Goal: Find specific page/section: Find specific page/section

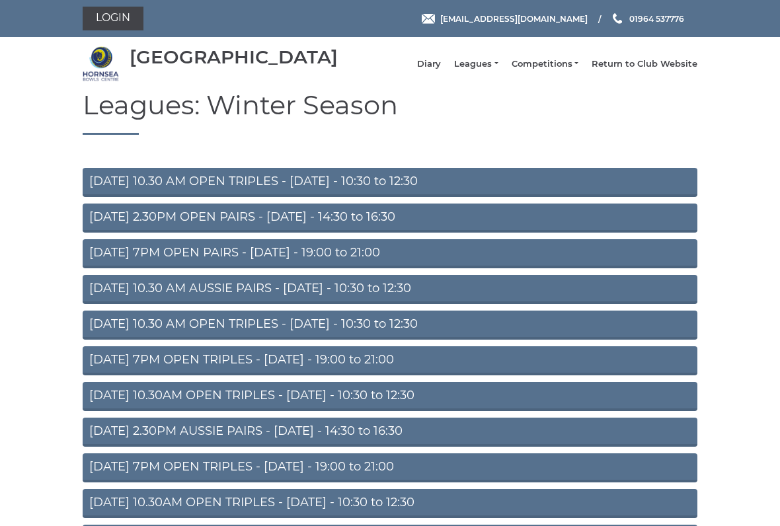
click at [441, 70] on link "Diary" at bounding box center [429, 64] width 24 height 12
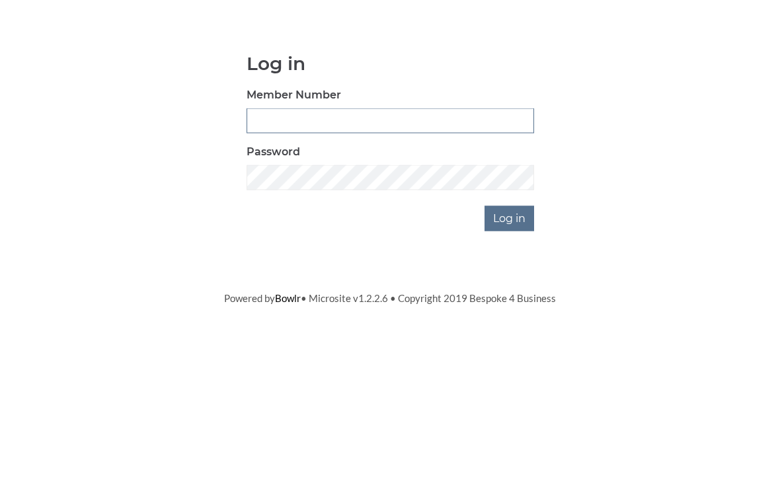
type input "0045"
click at [510, 303] on input "Log in" at bounding box center [509, 315] width 50 height 25
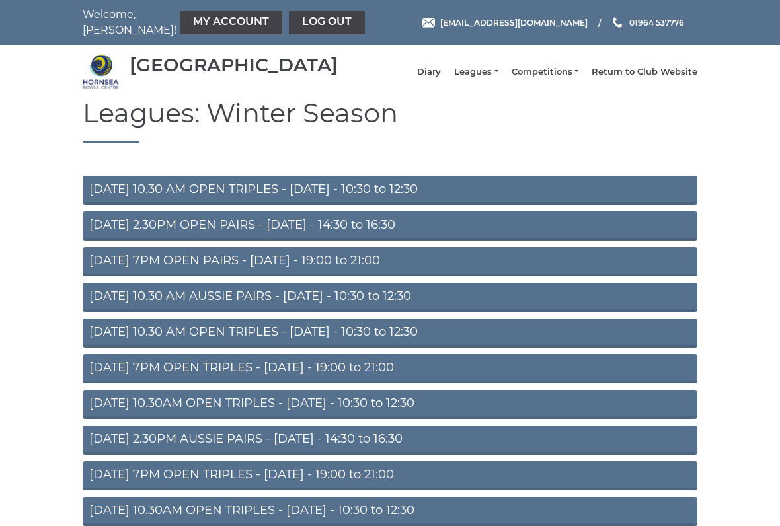
click at [441, 77] on link "Diary" at bounding box center [429, 72] width 24 height 12
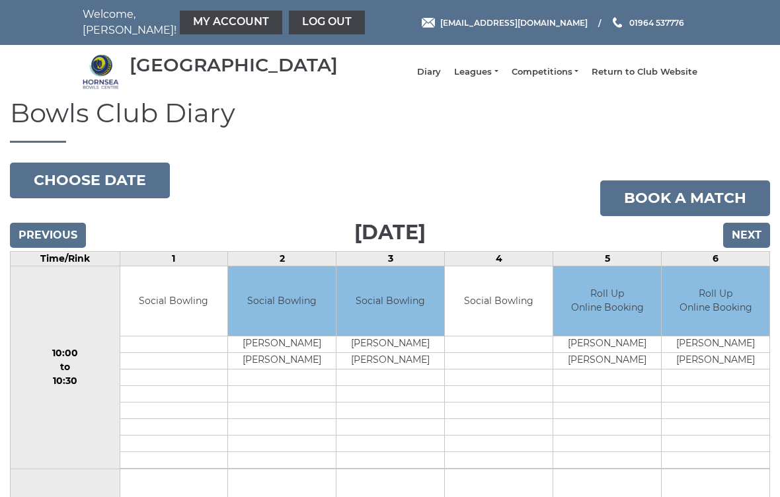
click at [134, 196] on button "Choose date" at bounding box center [90, 181] width 160 height 36
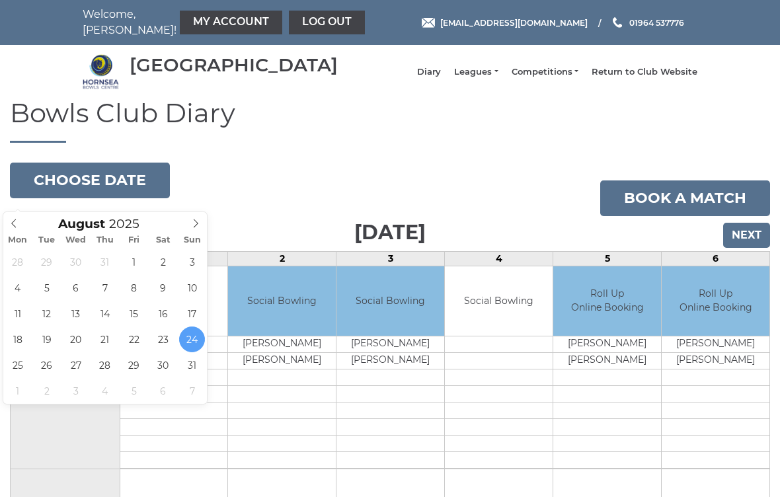
type input "[DATE]"
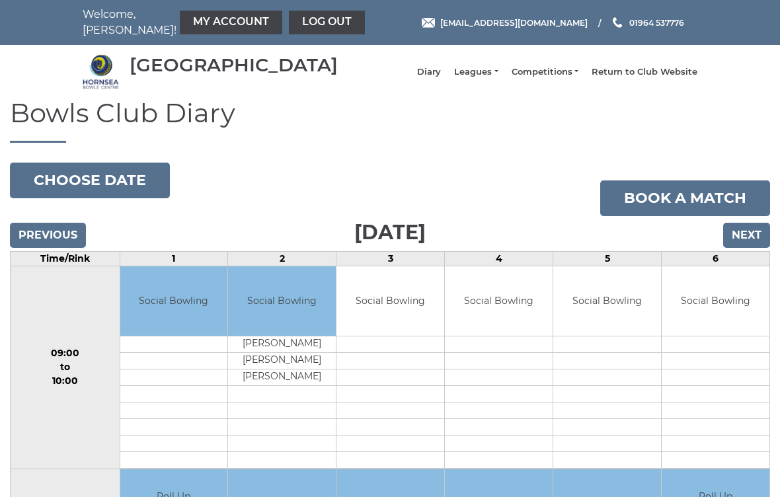
click at [132, 193] on button "Choose date" at bounding box center [90, 181] width 160 height 36
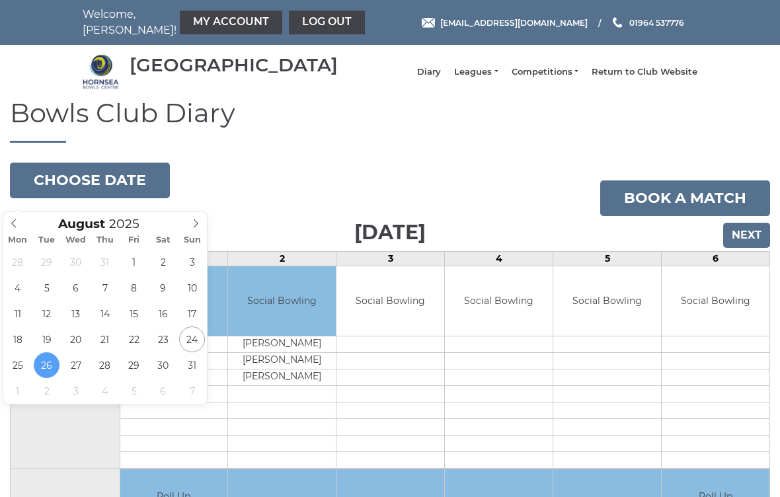
click at [195, 229] on span at bounding box center [196, 221] width 22 height 19
type input "2025-09-04"
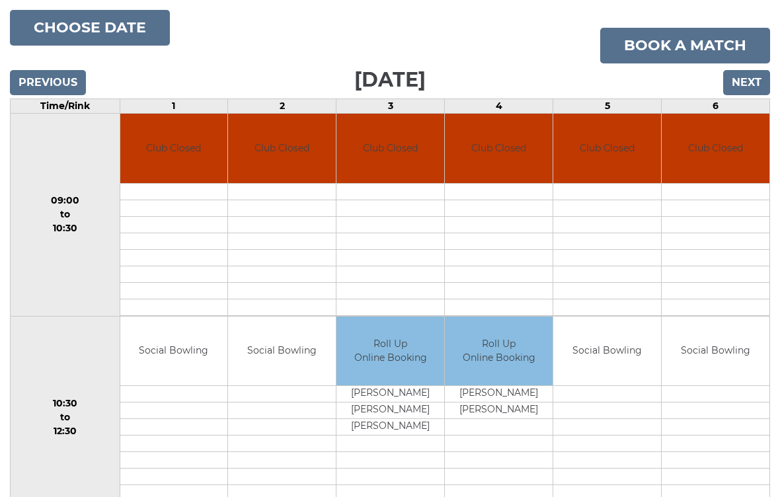
scroll to position [152, 0]
click at [749, 87] on input "Next" at bounding box center [746, 83] width 47 height 25
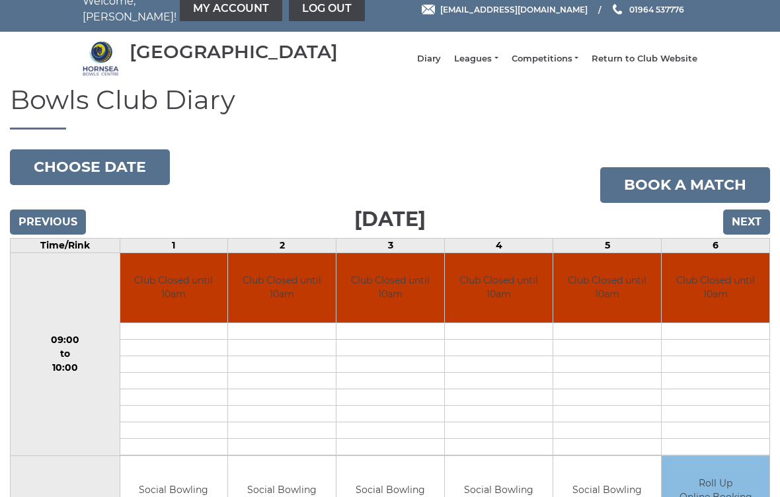
scroll to position [13, 0]
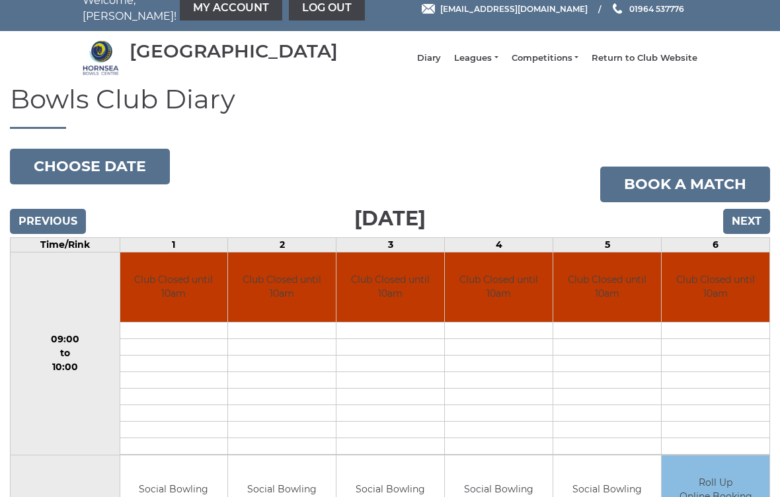
click at [63, 233] on input "Previous" at bounding box center [48, 221] width 76 height 25
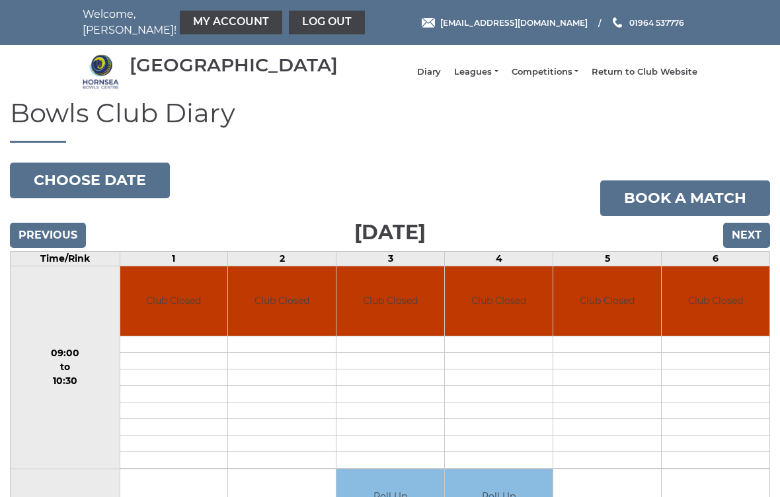
click at [52, 230] on div "Previous Next" at bounding box center [390, 226] width 760 height 20
click at [52, 246] on input "Previous" at bounding box center [48, 235] width 76 height 25
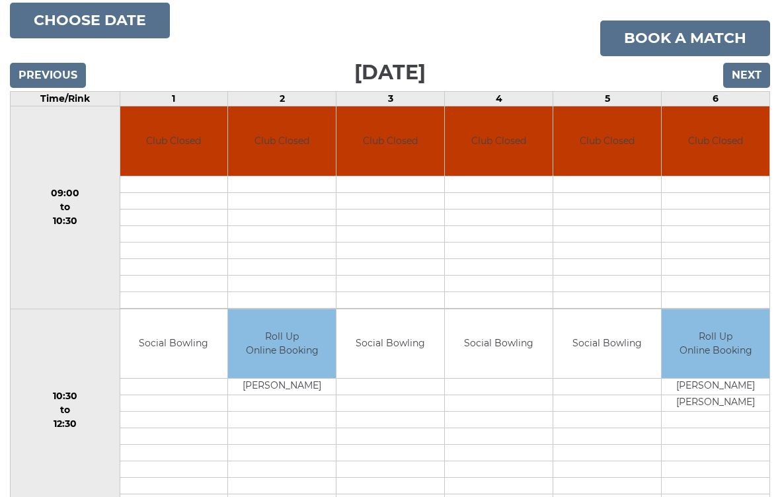
scroll to position [147, 0]
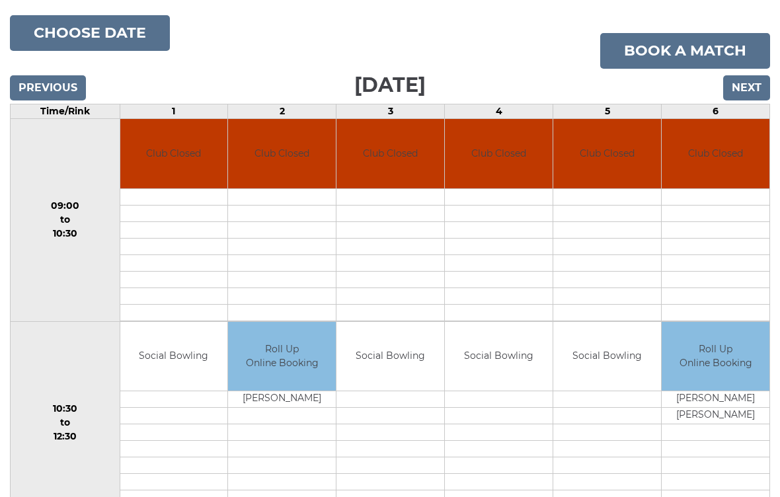
click at [45, 100] on input "Previous" at bounding box center [48, 87] width 76 height 25
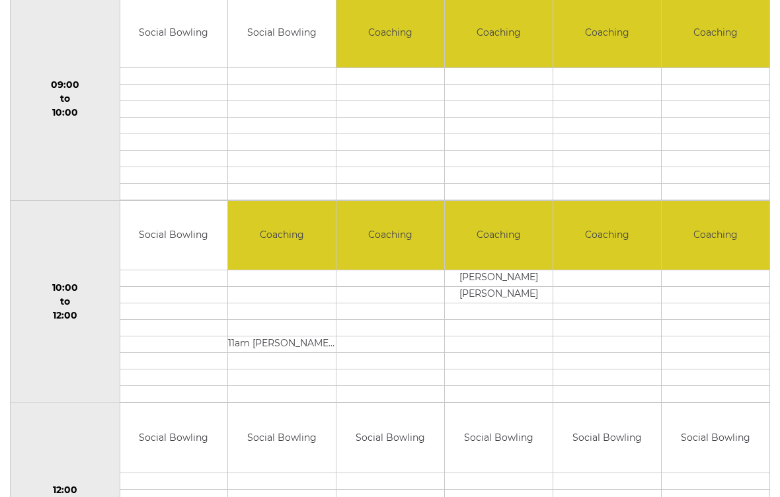
scroll to position [182, 0]
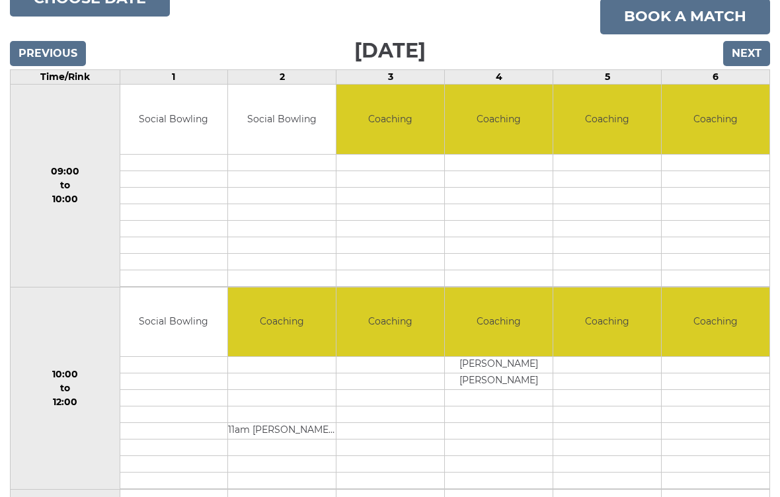
click at [712, 373] on td at bounding box center [715, 365] width 108 height 17
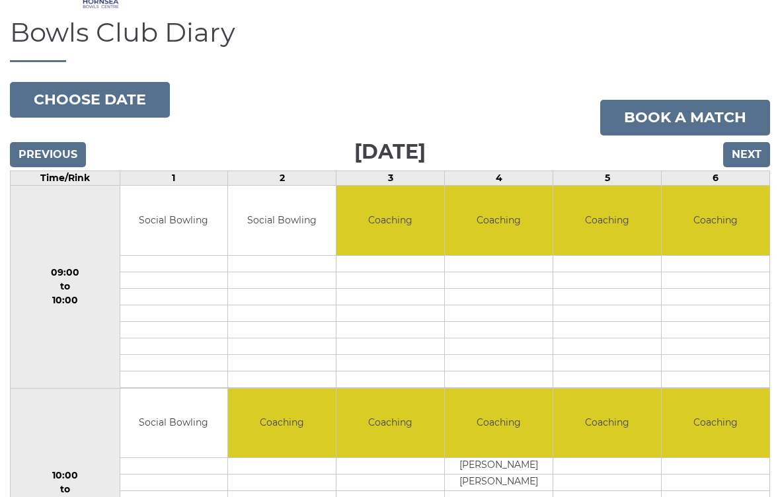
click at [56, 165] on input "Previous" at bounding box center [48, 155] width 76 height 25
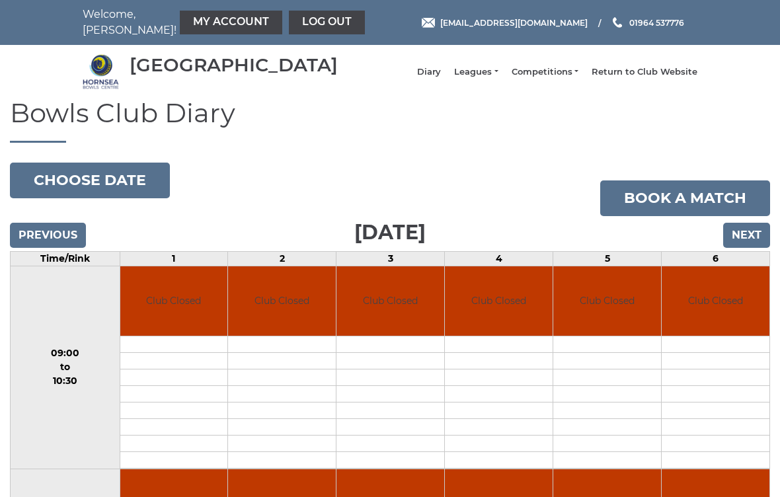
click at [754, 321] on td "Club Closed" at bounding box center [715, 300] width 108 height 69
click at [51, 247] on input "Previous" at bounding box center [48, 235] width 76 height 25
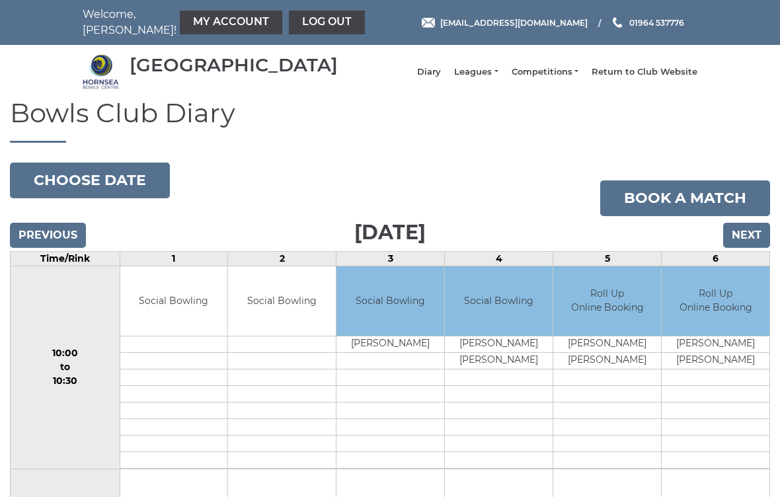
click at [102, 193] on button "Choose date" at bounding box center [90, 181] width 160 height 36
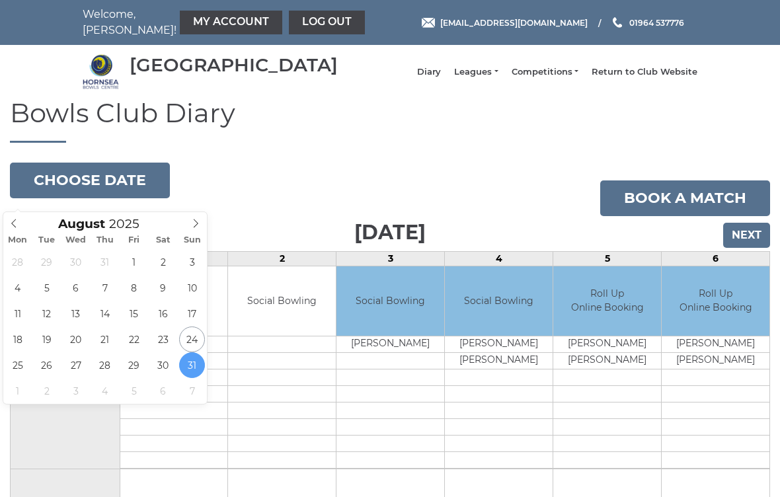
type input "2025-08-25"
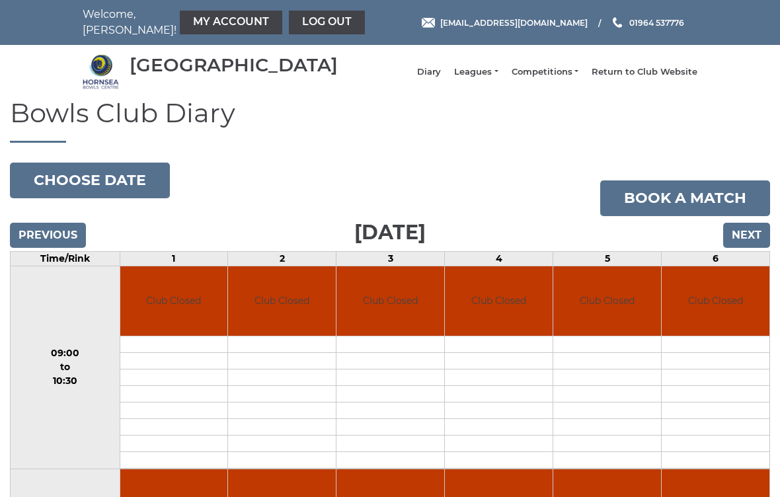
click at [755, 248] on input "Next" at bounding box center [746, 235] width 47 height 25
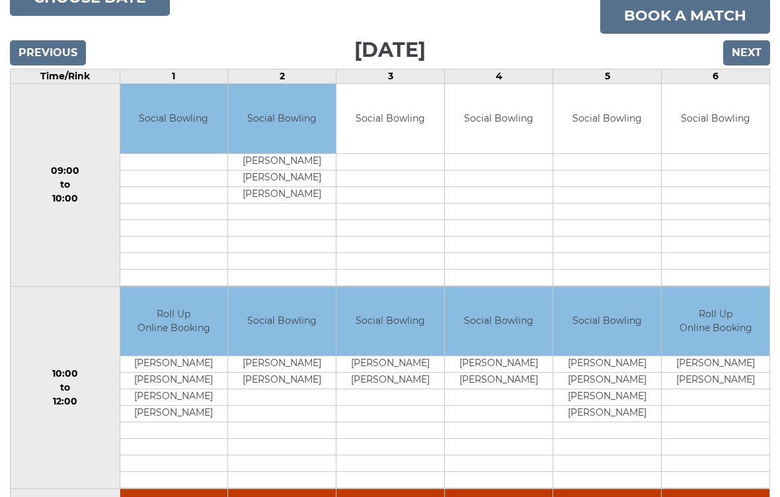
scroll to position [182, 0]
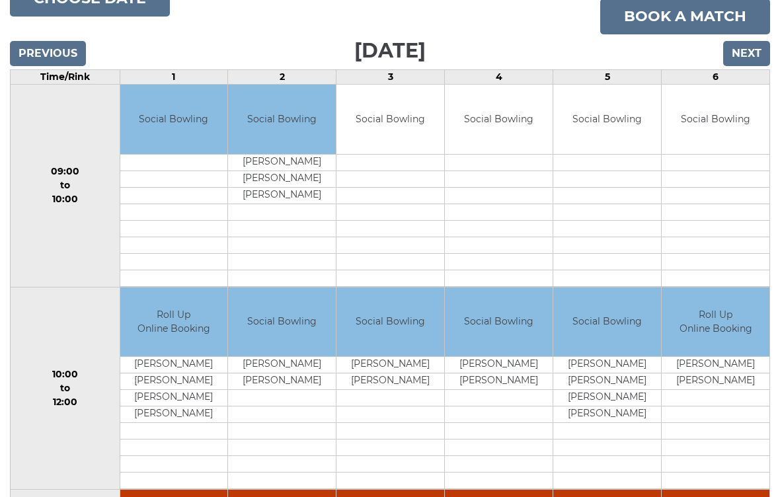
click at [741, 66] on input "Next" at bounding box center [746, 53] width 47 height 25
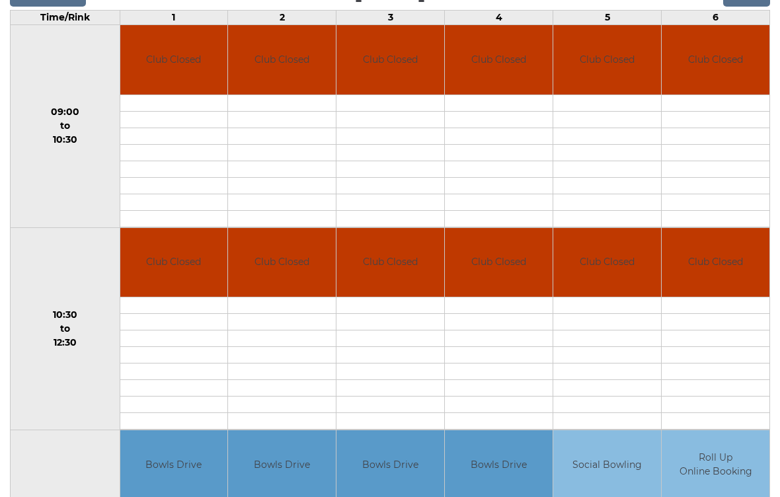
scroll to position [227, 0]
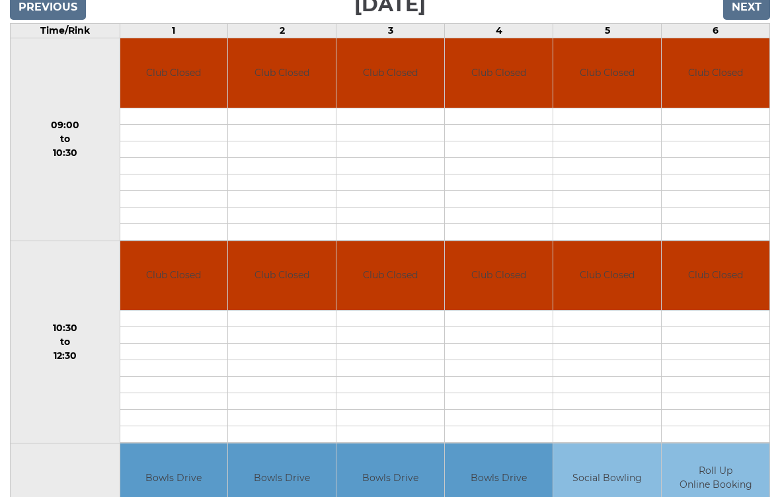
click at [746, 20] on input "Next" at bounding box center [746, 7] width 47 height 25
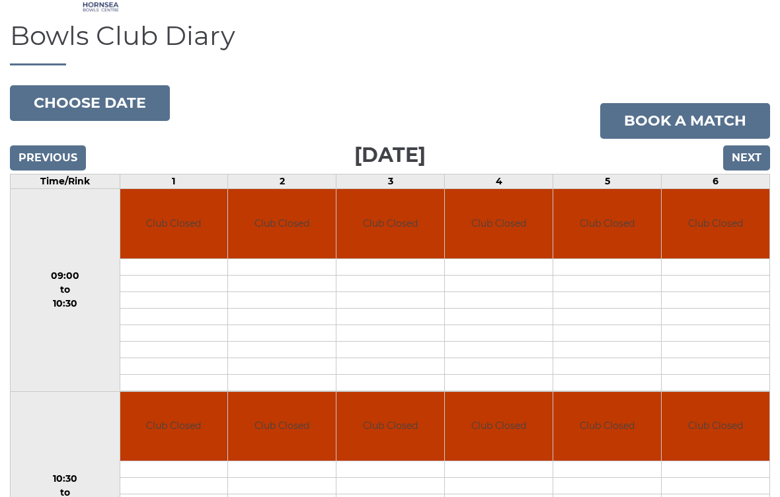
scroll to position [77, 0]
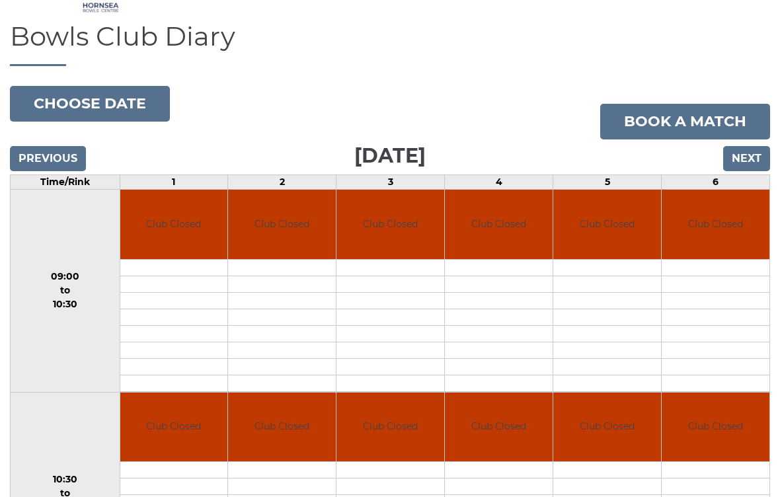
click at [742, 171] on input "Next" at bounding box center [746, 158] width 47 height 25
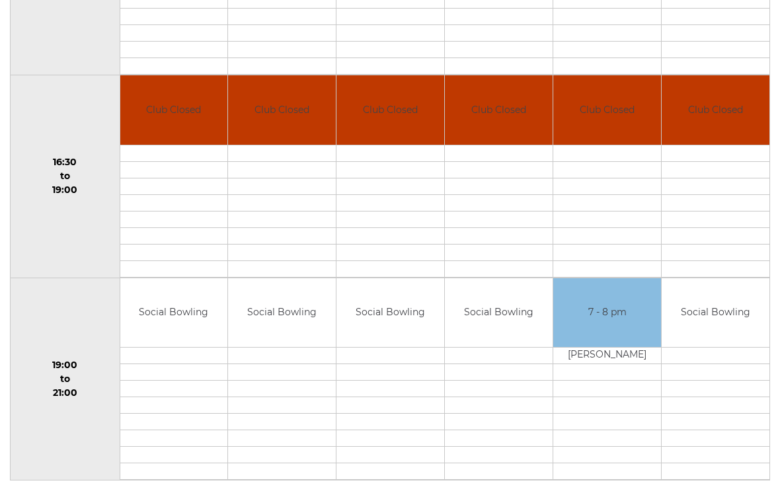
scroll to position [1012, 0]
